Goal: Task Accomplishment & Management: Complete application form

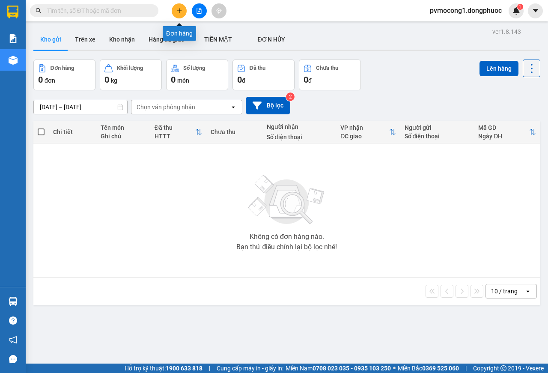
click at [179, 10] on icon "plus" at bounding box center [179, 11] width 6 height 6
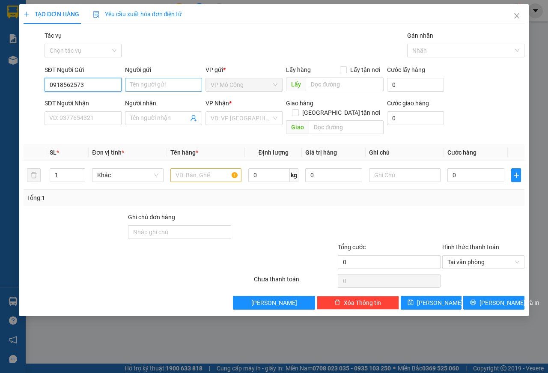
type input "0918562573"
click at [166, 80] on input "Người gửi" at bounding box center [163, 85] width 77 height 14
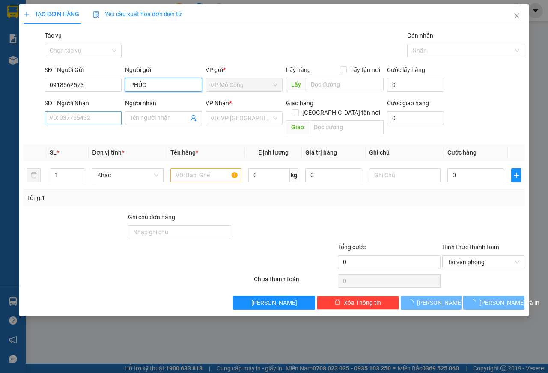
type input "PHÚC"
click at [74, 112] on input "SĐT Người Nhận" at bounding box center [83, 118] width 77 height 14
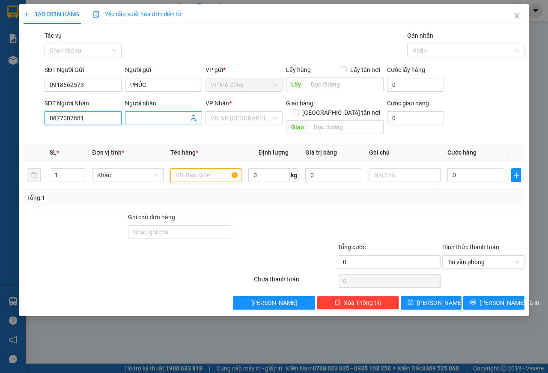
type input "0877007881"
click at [157, 116] on input "Người nhận" at bounding box center [159, 117] width 58 height 9
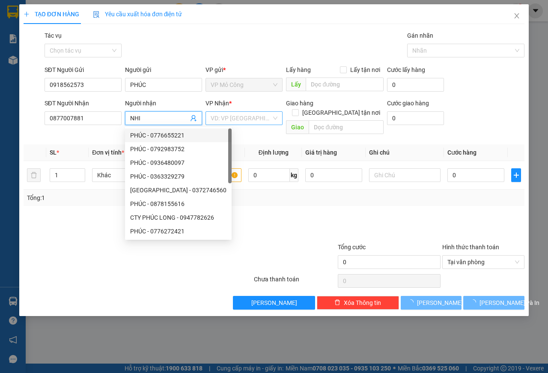
type input "NHI"
click at [240, 117] on input "search" at bounding box center [241, 118] width 61 height 13
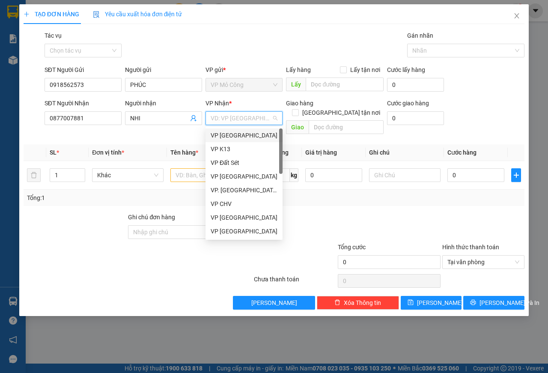
type input "P"
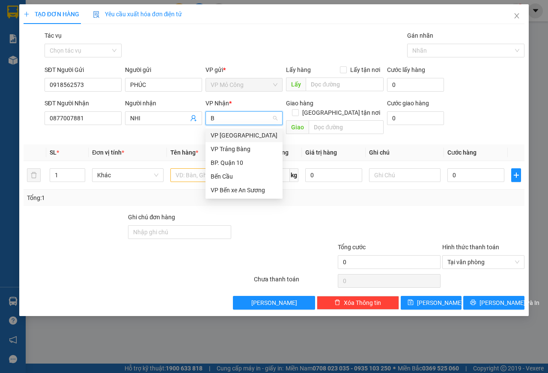
type input "BP"
click at [233, 135] on div "BP. Quận 10" at bounding box center [244, 135] width 67 height 9
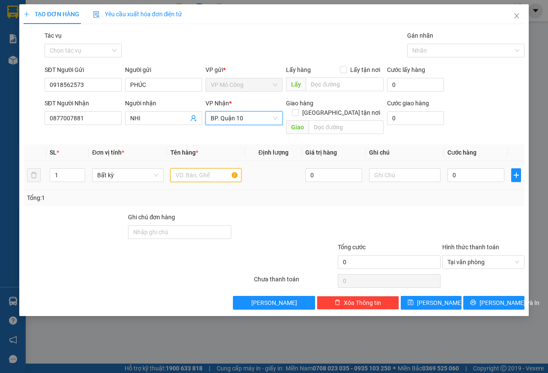
click at [181, 168] on input "text" at bounding box center [205, 175] width 71 height 14
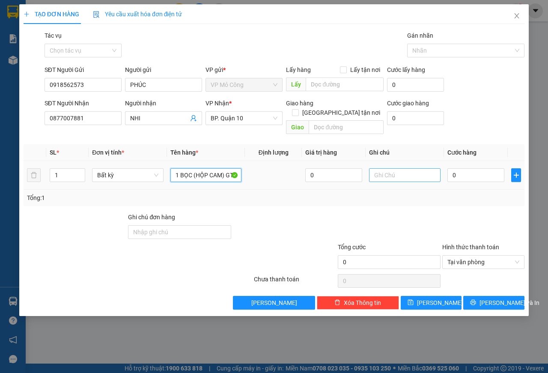
type input "1 BỌC (HỘP CAM) GT"
click at [390, 168] on input "text" at bounding box center [404, 175] width 71 height 14
type input "KNP, HƯ ƯỚT K ĐỀN"
click at [473, 168] on input "0" at bounding box center [475, 175] width 57 height 14
type input "5"
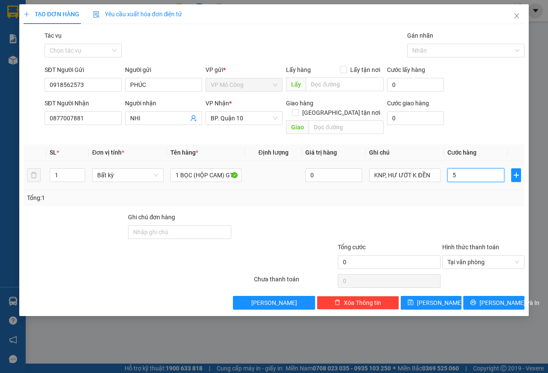
type input "5"
type input "50"
type input "500"
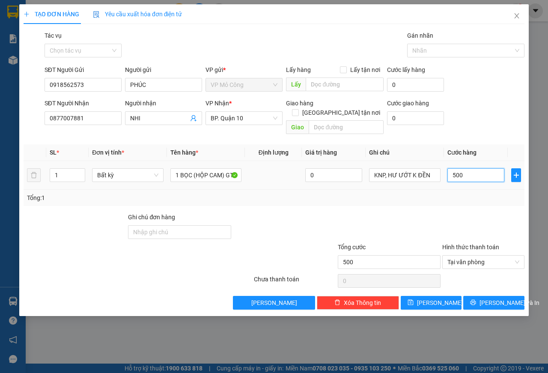
type input "5.000"
type input "50.000"
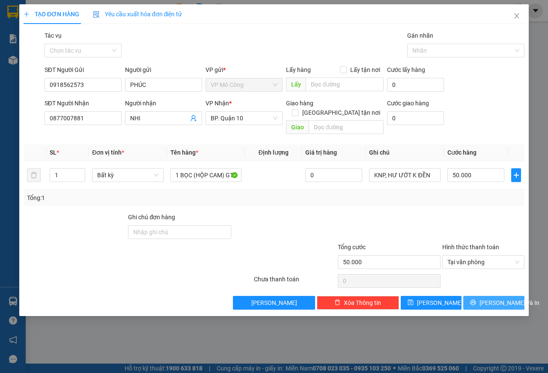
click at [500, 298] on span "[PERSON_NAME] và In" at bounding box center [509, 302] width 60 height 9
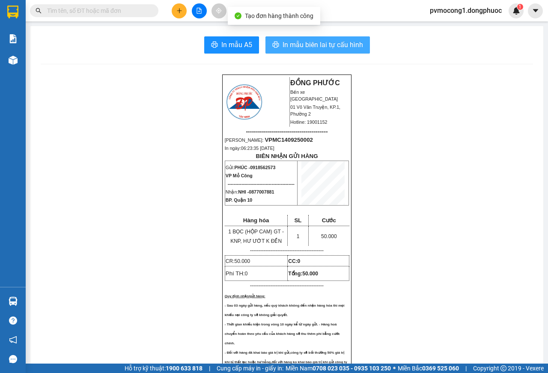
click at [305, 43] on span "In mẫu biên lai tự cấu hình" at bounding box center [323, 44] width 80 height 11
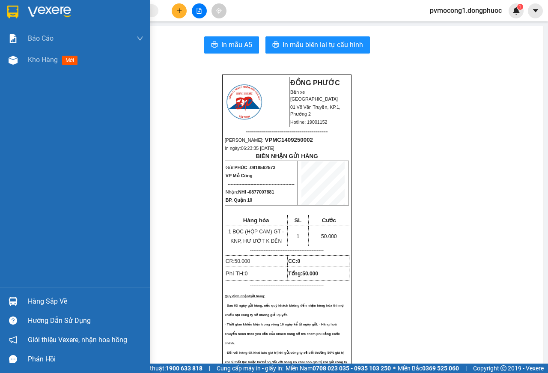
click at [9, 6] on img at bounding box center [12, 12] width 11 height 13
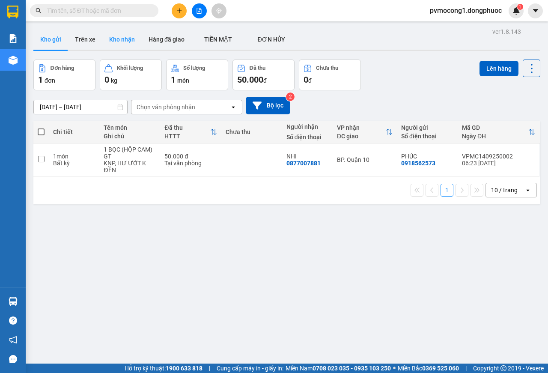
click at [125, 34] on button "Kho nhận" at bounding box center [121, 39] width 39 height 21
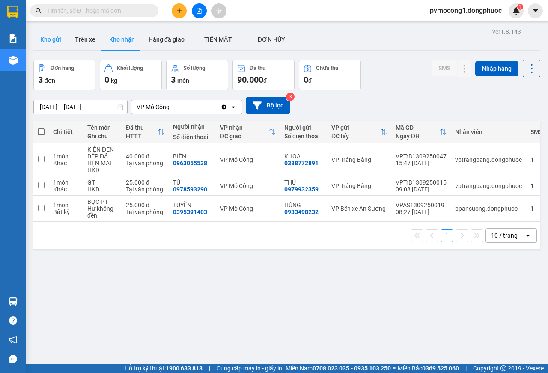
click at [46, 40] on button "Kho gửi" at bounding box center [50, 39] width 35 height 21
